Goal: Information Seeking & Learning: Learn about a topic

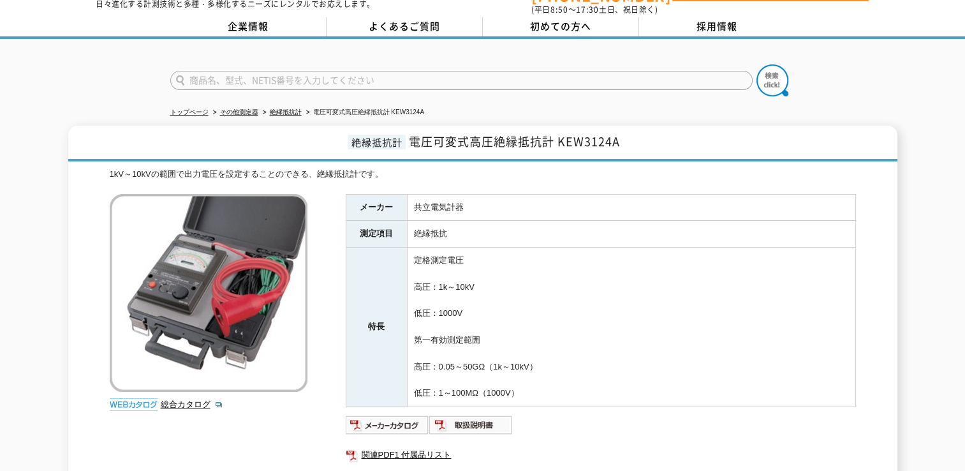
scroll to position [64, 0]
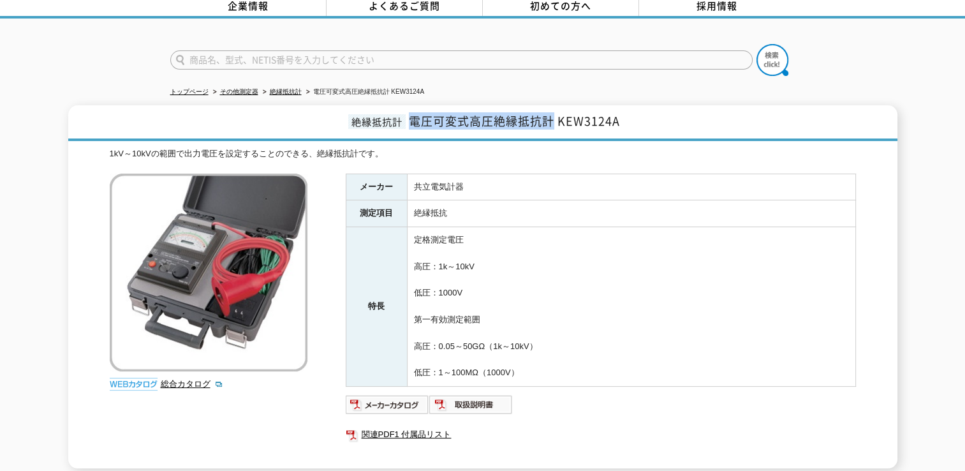
drag, startPoint x: 412, startPoint y: 114, endPoint x: 556, endPoint y: 115, distance: 143.6
click at [556, 115] on span "電圧可変式高圧絶縁抵抗計 KEW3124A" at bounding box center [514, 120] width 211 height 17
copy span "電圧可変式高圧絶縁抵抗計"
click at [465, 177] on td "共立電気計器" at bounding box center [631, 187] width 449 height 27
drag, startPoint x: 463, startPoint y: 177, endPoint x: 414, endPoint y: 178, distance: 48.5
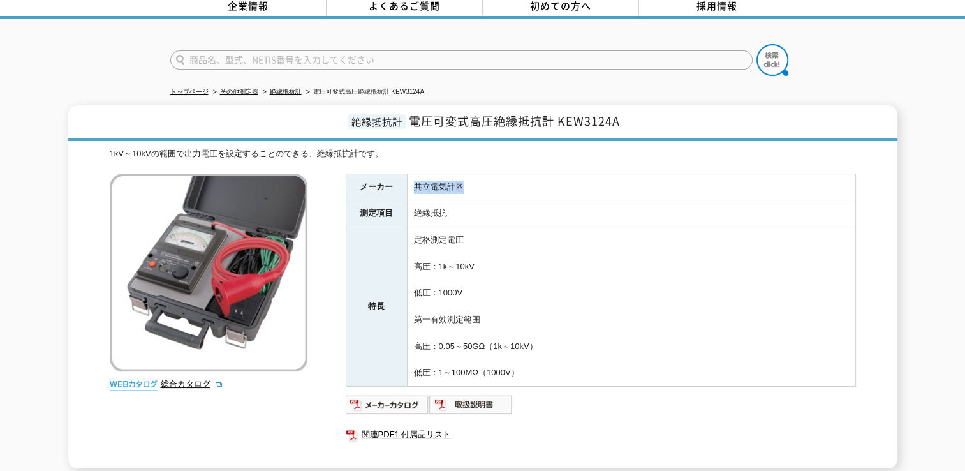
click at [414, 178] on td "共立電気計器" at bounding box center [631, 187] width 449 height 27
copy td "共立電気計器"
drag, startPoint x: 620, startPoint y: 112, endPoint x: 560, endPoint y: 113, distance: 60.0
click at [560, 113] on span "電圧可変式高圧絶縁抵抗計 KEW3124A" at bounding box center [514, 120] width 211 height 17
copy span "KEW3124A"
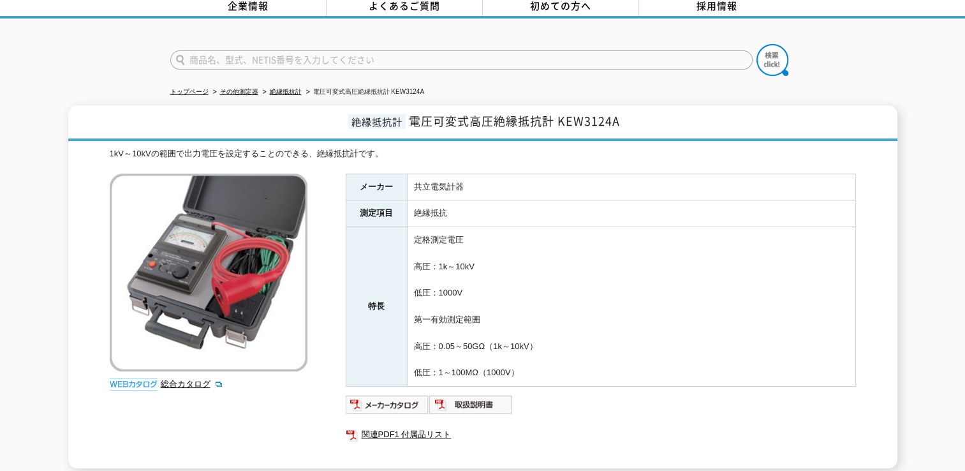
click at [278, 403] on div "1kV～10kVの範囲で出力電圧を設定することのできる、絶縁抵抗計です。 総合カタログ メーカー 共立電気計器 測定項目 絶縁抵抗 特長 定格測定電圧 高圧：…" at bounding box center [483, 307] width 747 height 321
